Goal: Information Seeking & Learning: Learn about a topic

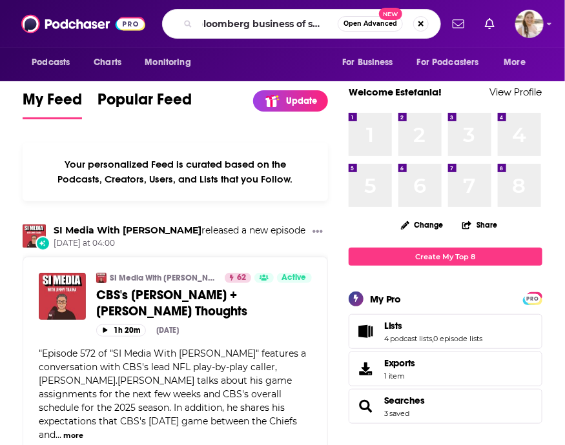
scroll to position [0, 10]
type input "bloomberg business of sports"
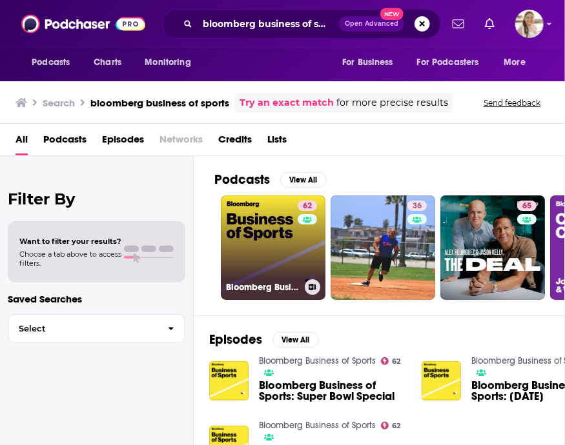
click at [286, 245] on link "62 Bloomberg Business of Sports" at bounding box center [273, 248] width 105 height 105
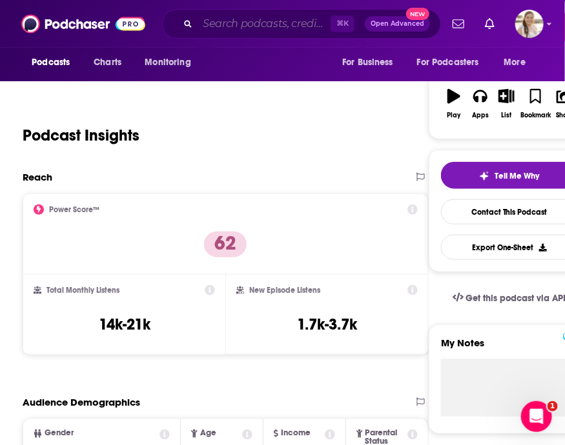
click at [220, 28] on input "Search podcasts, credits, & more..." at bounding box center [263, 24] width 133 height 21
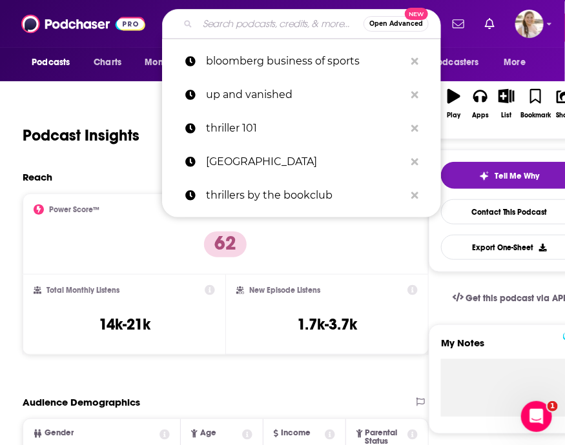
paste input "[PERSON_NAME] And Friends"
type input "[PERSON_NAME] And Friends"
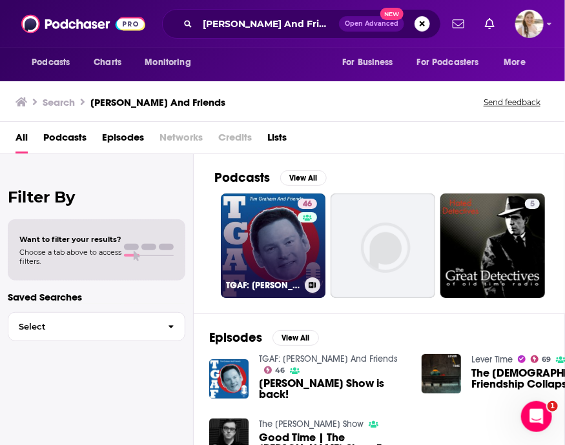
click at [268, 247] on link "46 TGAF: [PERSON_NAME] And Friends" at bounding box center [273, 246] width 105 height 105
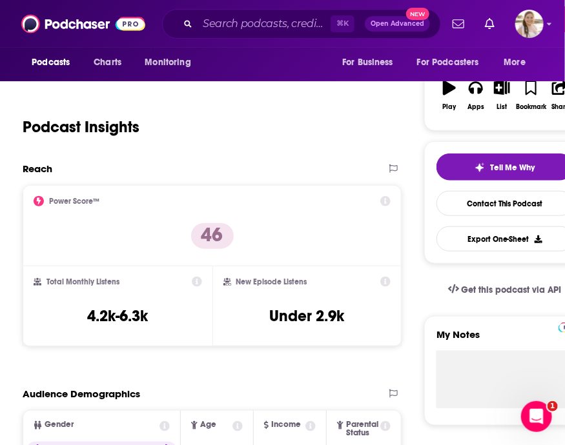
scroll to position [189, 0]
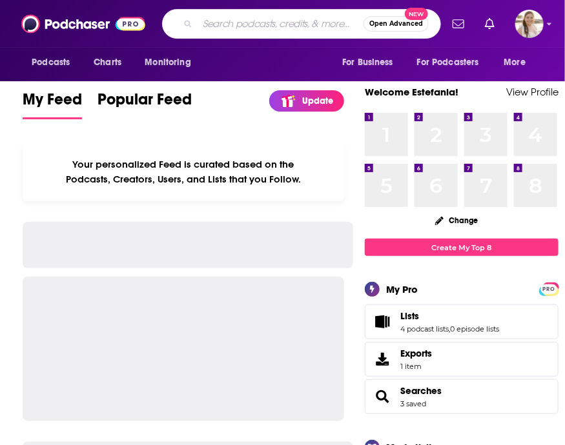
click at [198, 28] on input "Search podcasts, credits, & more..." at bounding box center [280, 24] width 166 height 21
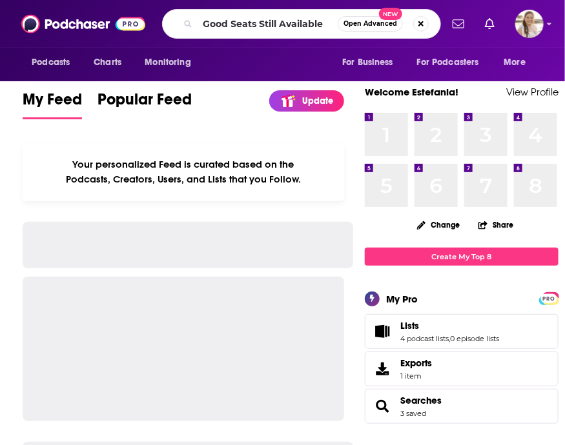
type input "Good Seats Still Available"
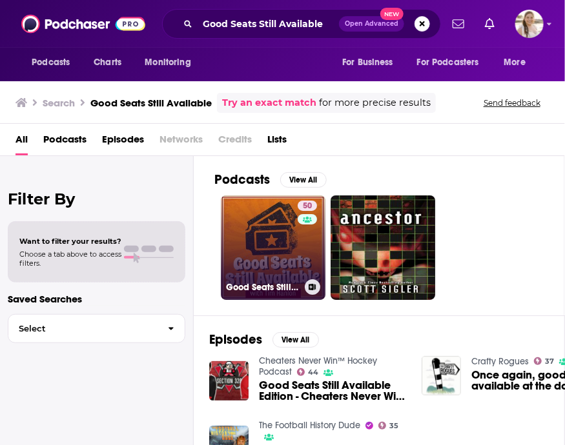
click at [303, 237] on div "50" at bounding box center [309, 240] width 23 height 79
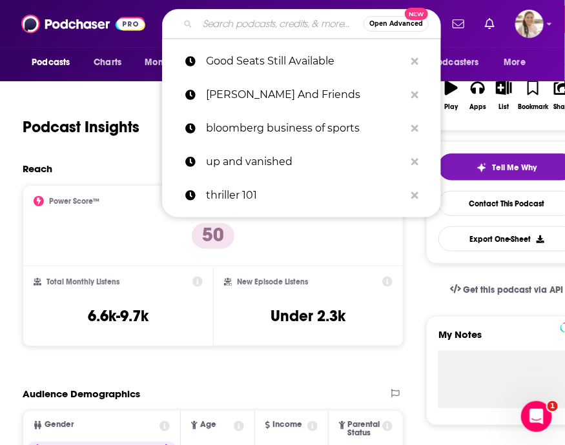
click at [213, 20] on input "Search podcasts, credits, & more..." at bounding box center [280, 24] width 166 height 21
paste input "BMitch & Finla"
type input "BMitch & Finla"
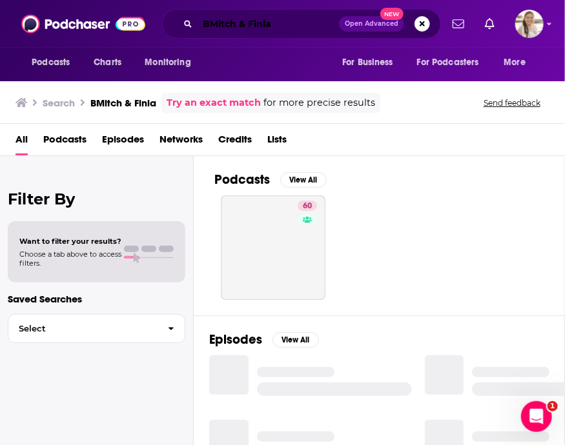
click at [285, 28] on input "BMitch & Finla" at bounding box center [267, 24] width 141 height 21
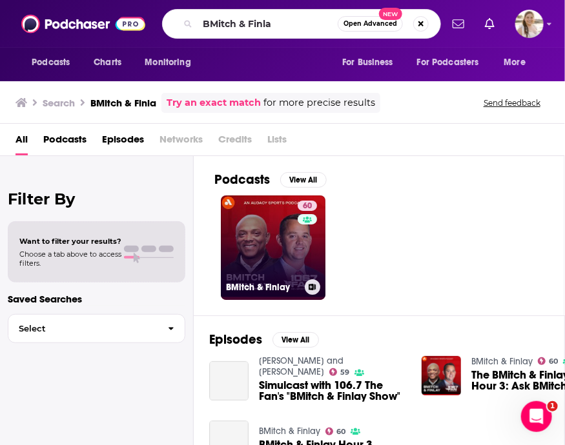
click at [295, 239] on link "60 BMitch & Finlay" at bounding box center [273, 248] width 105 height 105
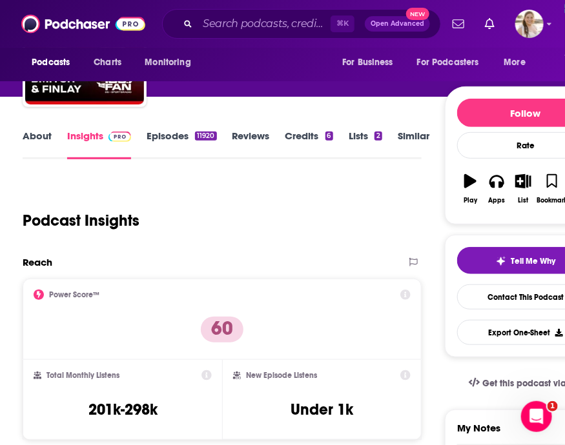
scroll to position [108, 0]
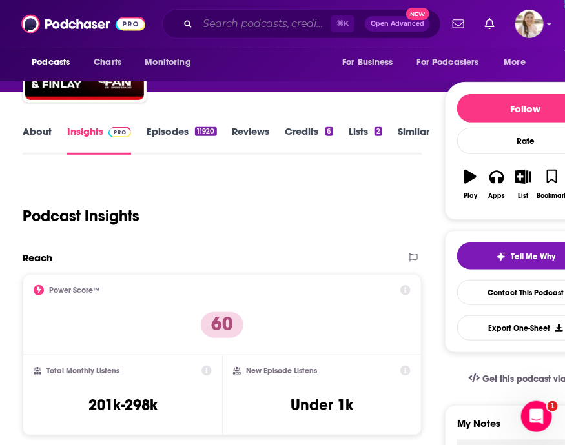
click at [228, 25] on input "Search podcasts, credits, & more..." at bounding box center [263, 24] width 133 height 21
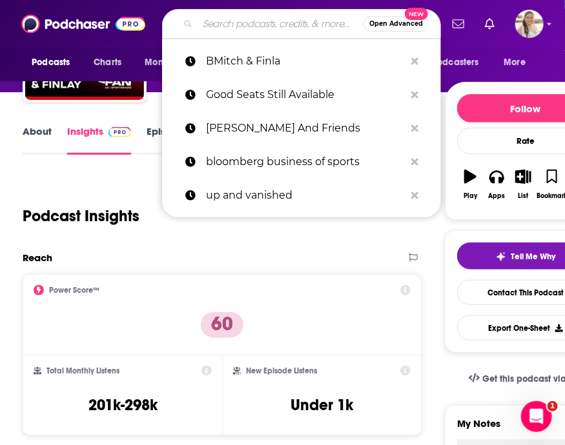
paste input "Business of Sports: NFL Business"
type input "Business of Sports: NFL Business"
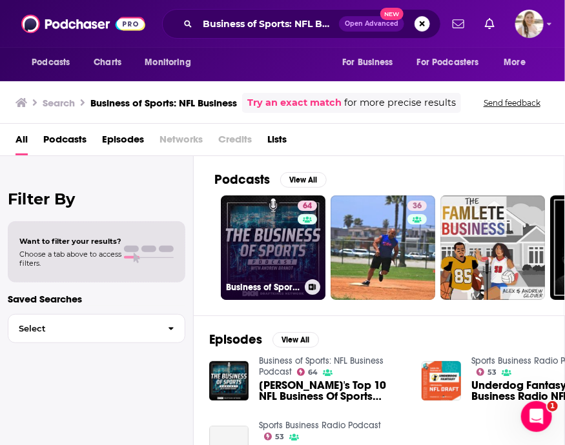
click at [294, 251] on link "64 Business of Sports: NFL Business Podcast" at bounding box center [273, 248] width 105 height 105
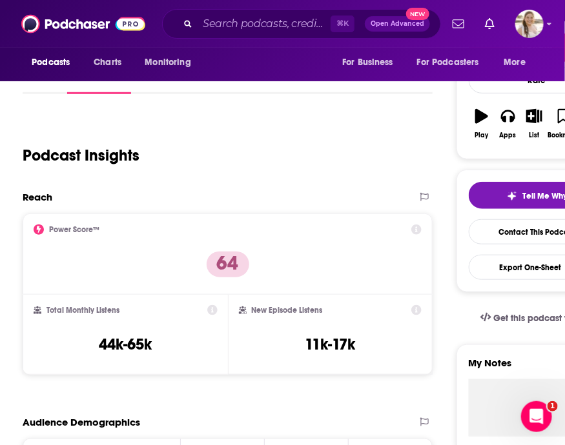
scroll to position [170, 0]
